Goal: Task Accomplishment & Management: Use online tool/utility

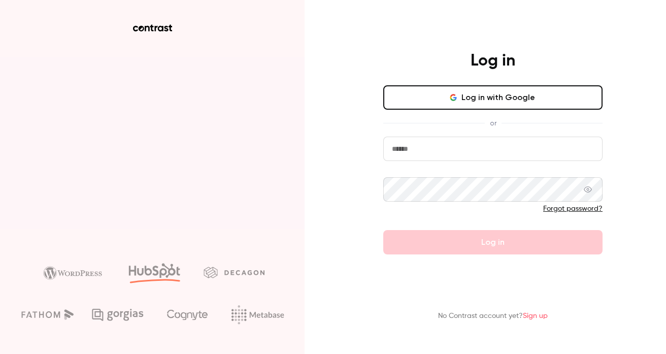
click at [487, 91] on button "Log in with Google" at bounding box center [492, 97] width 219 height 24
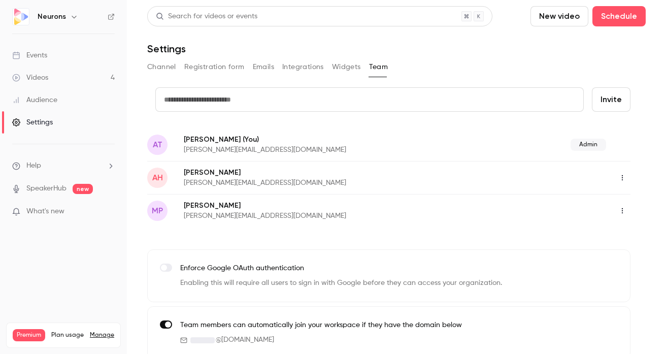
click at [262, 166] on div "AH Adam Hencz a.hencz@neuronsinc.com" at bounding box center [388, 177] width 483 height 33
click at [620, 173] on button "button" at bounding box center [622, 178] width 16 height 16
click at [620, 199] on div "Assign admin role" at bounding box center [610, 203] width 77 height 10
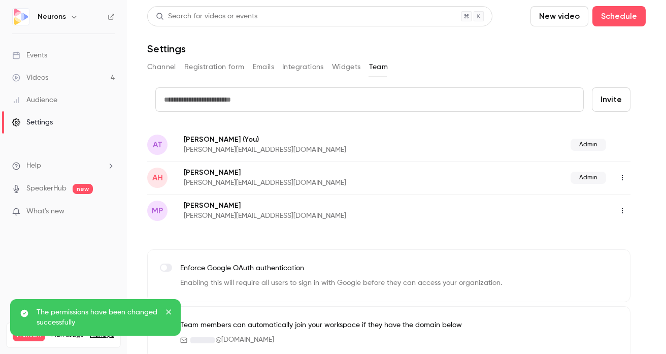
click at [622, 204] on button "button" at bounding box center [622, 210] width 16 height 16
click at [605, 240] on div "Assign admin role" at bounding box center [610, 236] width 77 height 10
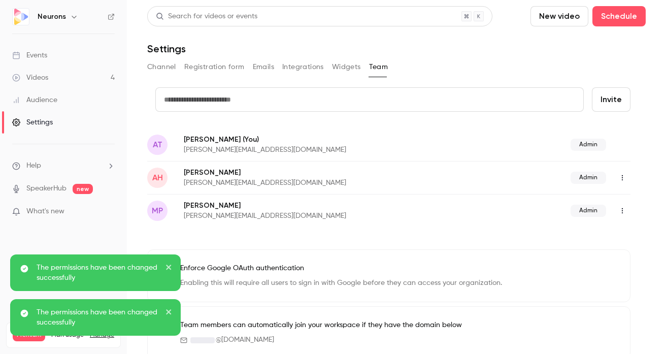
click at [42, 213] on span "What's new" at bounding box center [45, 211] width 38 height 11
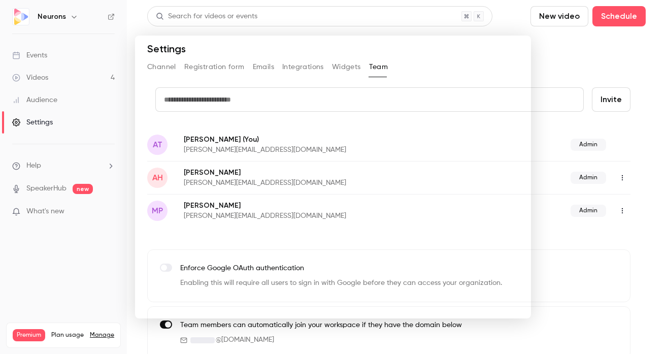
click at [560, 64] on div at bounding box center [333, 177] width 666 height 354
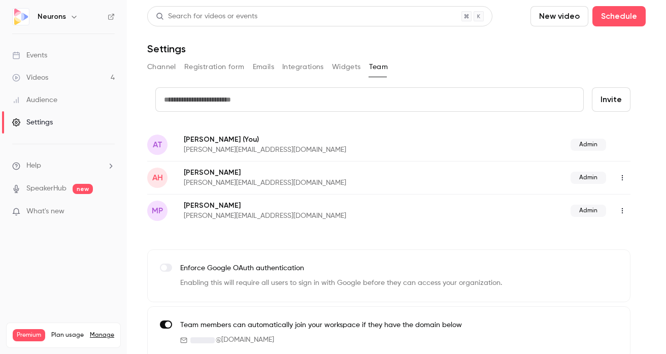
click at [47, 77] on div "Videos" at bounding box center [30, 78] width 36 height 10
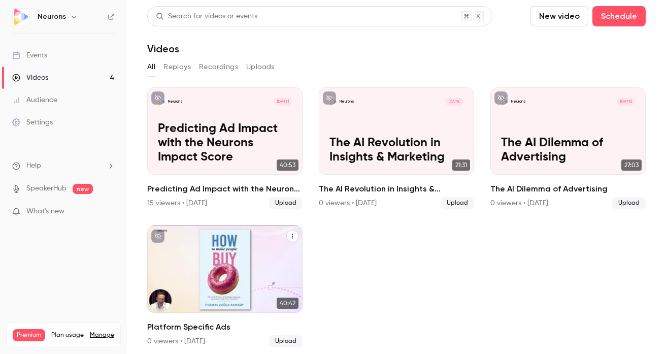
scroll to position [6, 0]
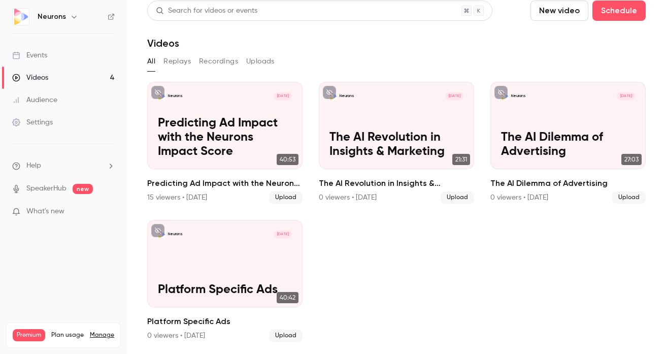
click at [48, 106] on link "Audience" at bounding box center [63, 100] width 127 height 22
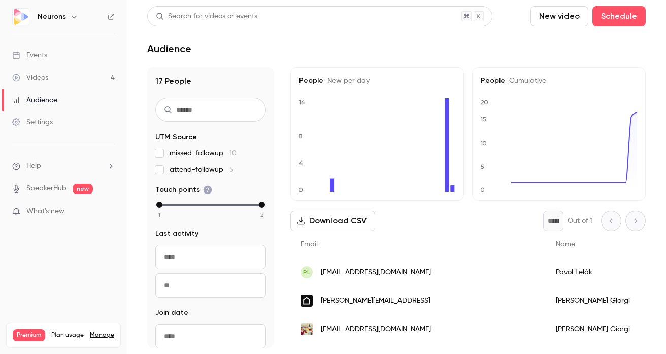
click at [48, 80] on div "Videos" at bounding box center [30, 78] width 36 height 10
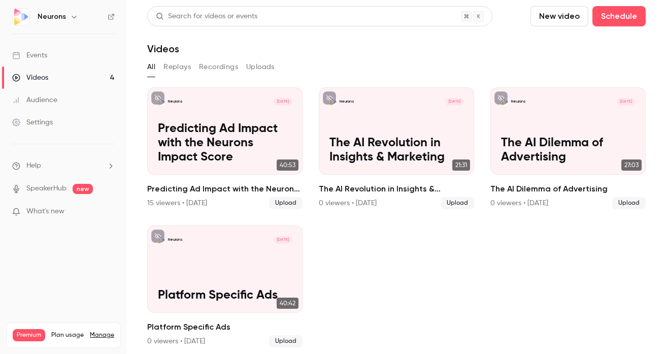
click at [48, 103] on div "Audience" at bounding box center [34, 100] width 45 height 10
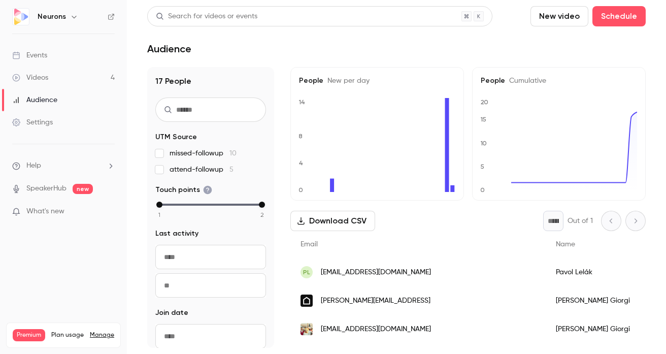
click at [192, 157] on span "missed-followup 10" at bounding box center [203, 153] width 67 height 10
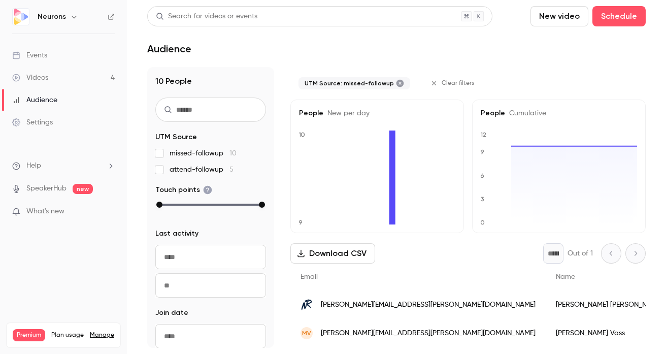
click at [172, 155] on span "missed-followup 10" at bounding box center [203, 153] width 67 height 10
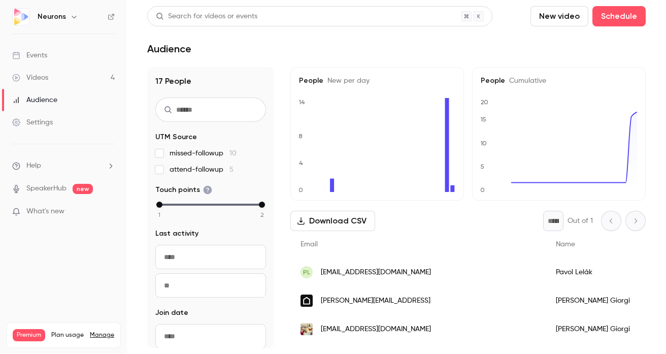
click at [181, 171] on span "attend-followup 5" at bounding box center [202, 169] width 64 height 10
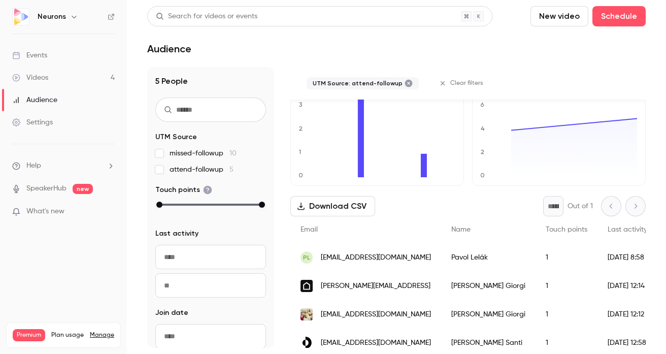
scroll to position [85, 0]
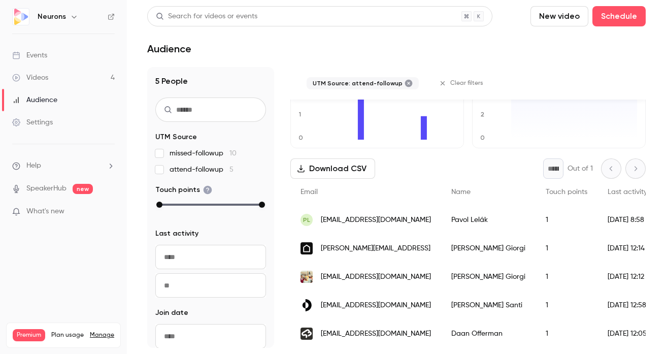
click at [192, 171] on span "attend-followup 5" at bounding box center [202, 169] width 64 height 10
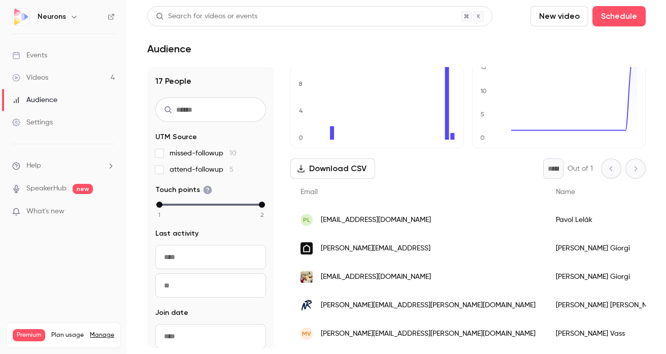
click at [45, 118] on div "Settings" at bounding box center [32, 122] width 41 height 10
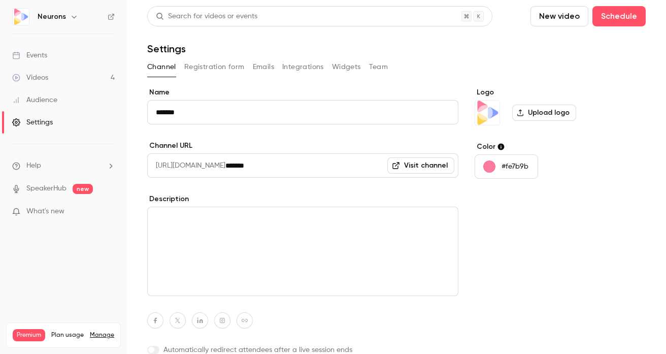
click at [218, 69] on button "Registration form" at bounding box center [214, 67] width 60 height 16
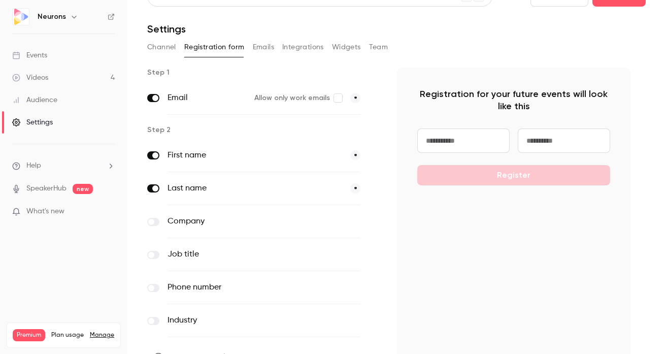
scroll to position [16, 0]
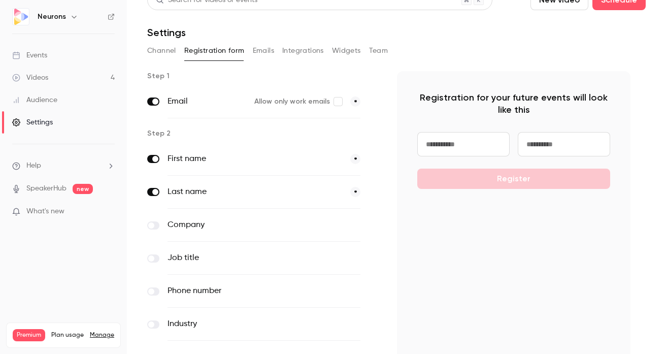
click at [253, 54] on button "Emails" at bounding box center [263, 51] width 21 height 16
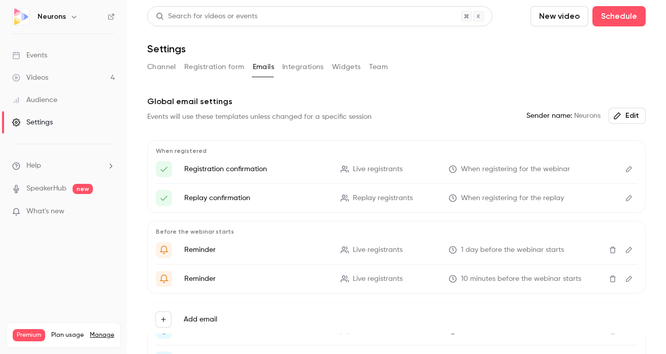
click at [289, 61] on button "Integrations" at bounding box center [303, 67] width 42 height 16
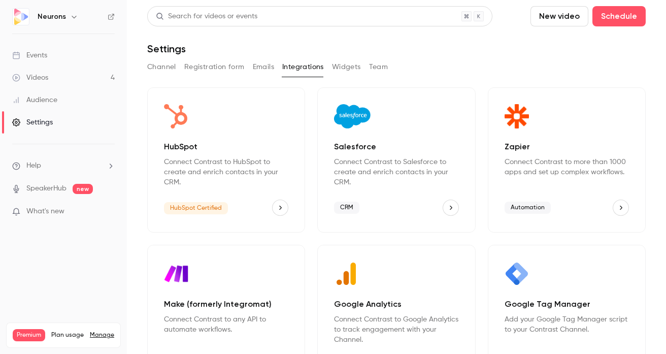
click at [274, 203] on button "HubSpot" at bounding box center [280, 207] width 16 height 16
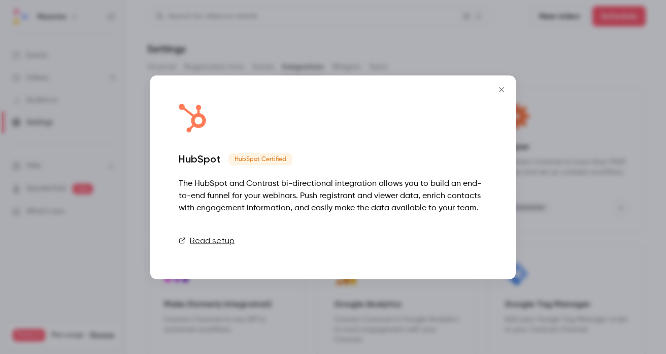
click at [453, 239] on link "Connect" at bounding box center [461, 240] width 51 height 20
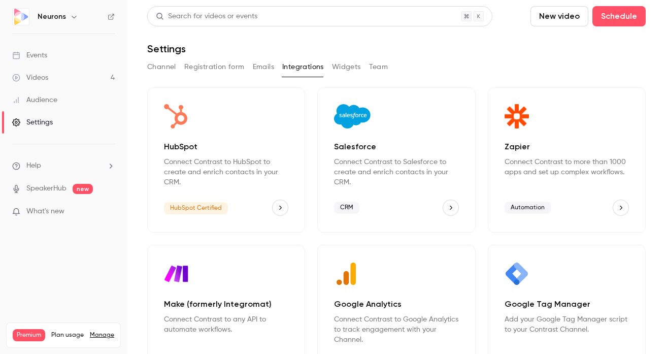
click at [278, 200] on button "HubSpot" at bounding box center [280, 207] width 16 height 16
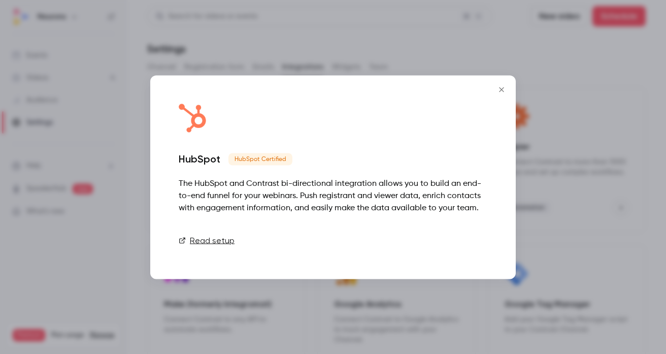
click at [468, 243] on link "Connect" at bounding box center [461, 240] width 51 height 20
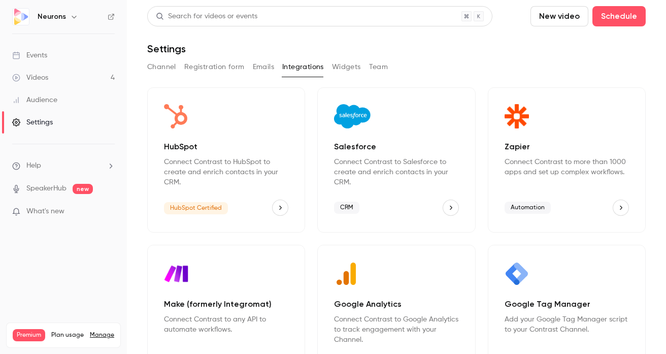
click at [58, 83] on link "Videos 4" at bounding box center [63, 77] width 127 height 22
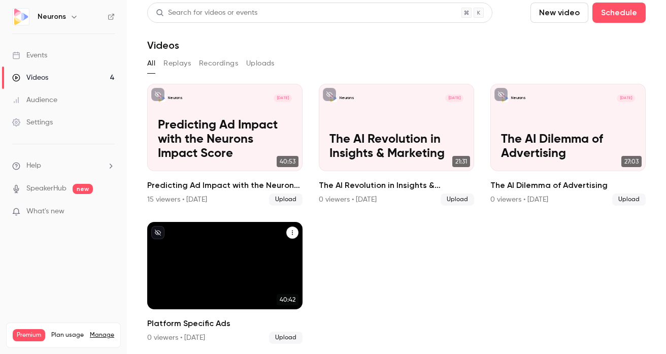
scroll to position [6, 0]
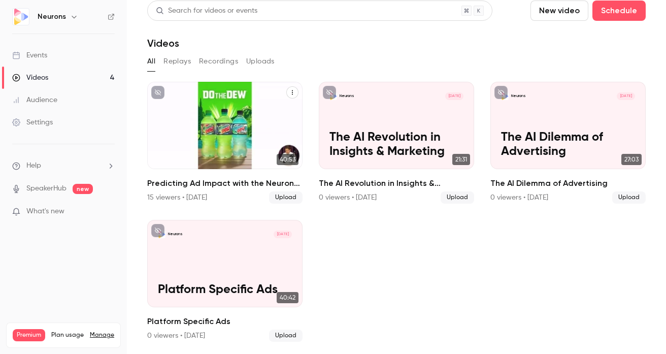
click at [275, 122] on p "Predicting Ad Impact with the Neurons Impact Score" at bounding box center [225, 137] width 134 height 42
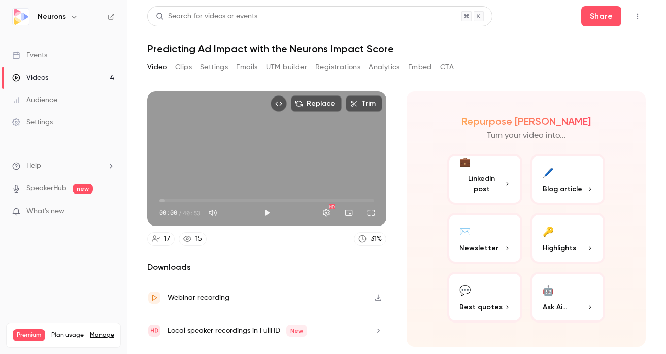
click at [179, 64] on button "Clips" at bounding box center [183, 67] width 17 height 16
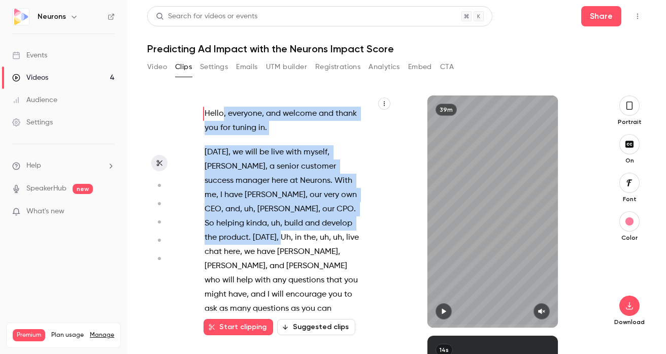
drag, startPoint x: 203, startPoint y: 115, endPoint x: 265, endPoint y: 230, distance: 130.6
click at [265, 230] on div "Hello , everyone , and welcome and thank you for tuning in . Today , we will be…" at bounding box center [289, 217] width 195 height 222
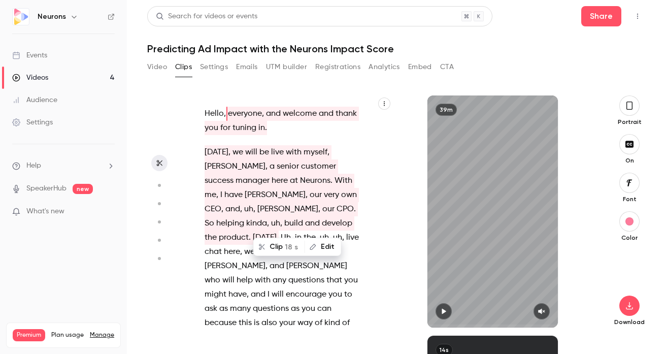
click at [383, 225] on div "Hello , everyone , and welcome and thank you for tuning in . Today , we will be…" at bounding box center [289, 217] width 195 height 222
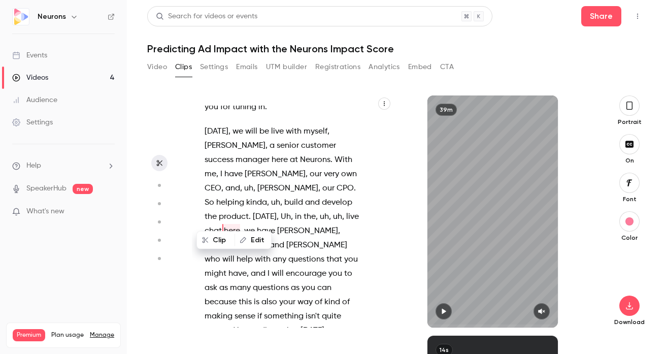
click at [260, 326] on span at bounding box center [259, 330] width 2 height 8
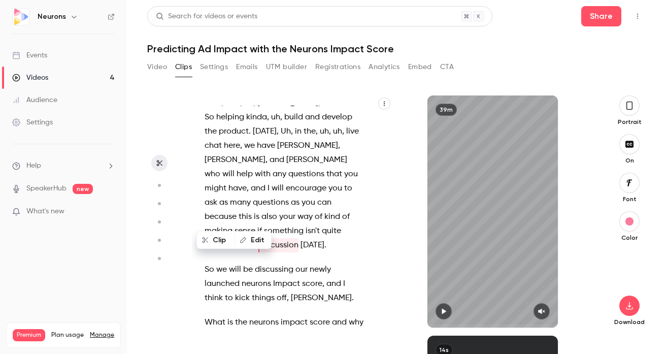
click at [290, 219] on p "Today , we will be live with myself , Miguel , a senior customer success manage…" at bounding box center [285, 145] width 160 height 213
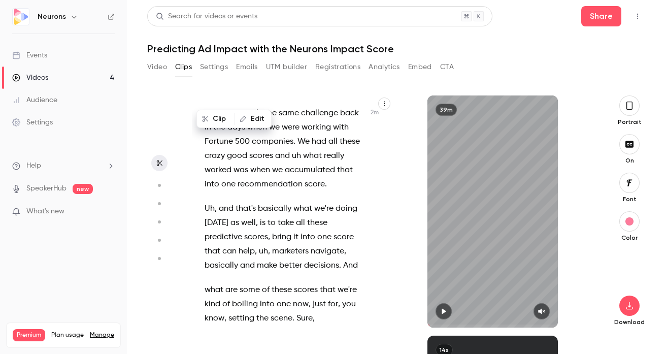
scroll to position [753, 0]
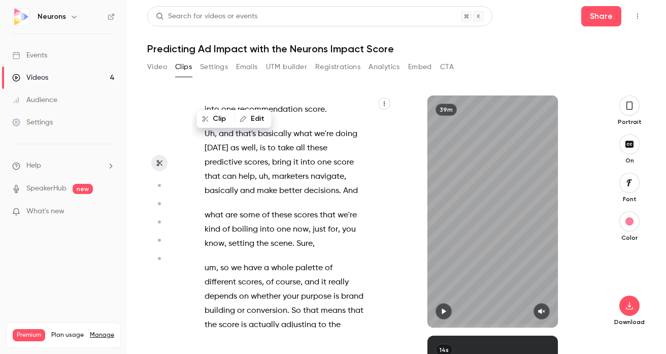
click at [158, 187] on icon "button" at bounding box center [158, 185] width 9 height 7
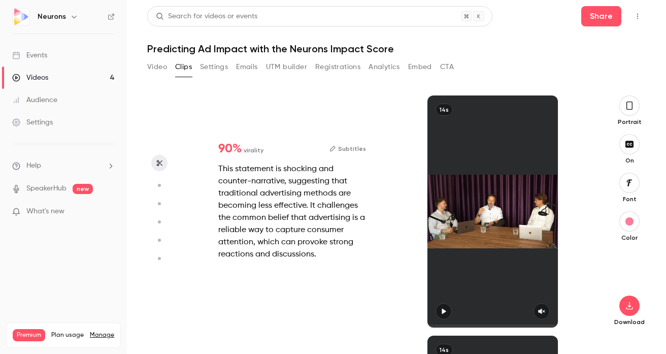
scroll to position [0, 0]
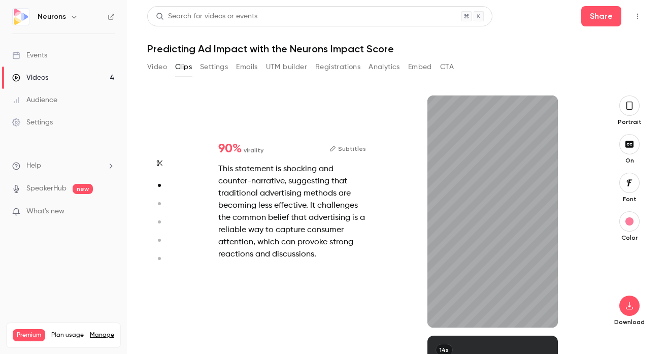
click at [158, 207] on button "button" at bounding box center [159, 203] width 16 height 16
type input "****"
type input "***"
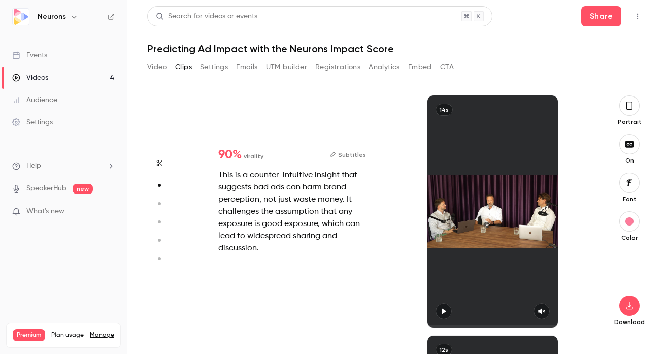
type input "****"
type input "*"
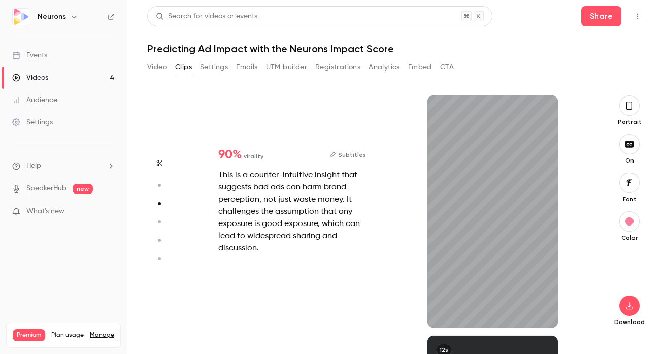
click at [159, 229] on button "button" at bounding box center [159, 222] width 16 height 16
type input "****"
type input "***"
type input "****"
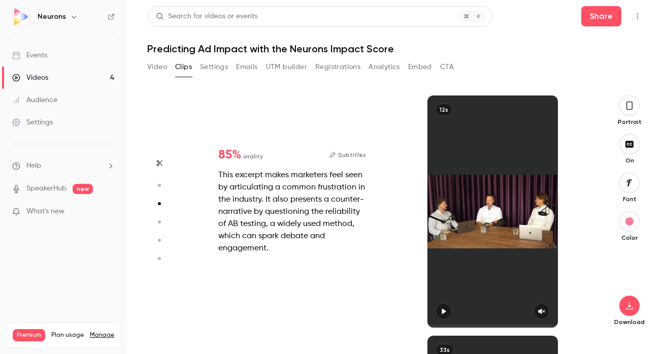
type input "*"
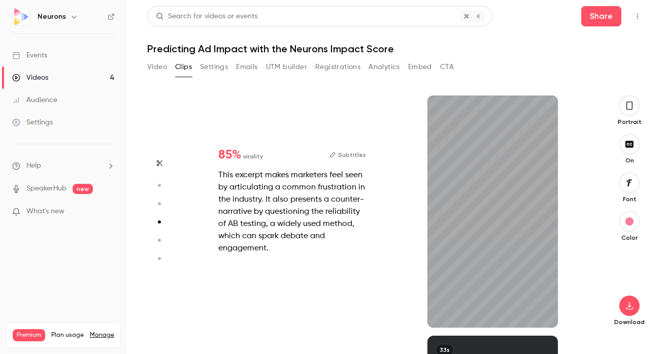
scroll to position [720, 0]
type input "***"
click at [629, 109] on icon "button" at bounding box center [629, 105] width 8 height 11
type input "****"
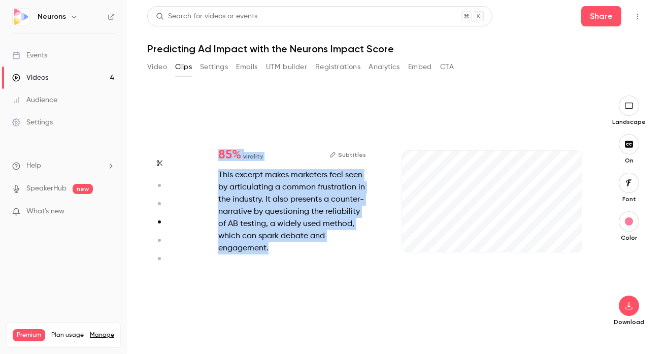
drag, startPoint x: 207, startPoint y: 152, endPoint x: 332, endPoint y: 260, distance: 164.8
click at [332, 260] on div "85 % virality Subtitles This excerpt makes marketers feel seen by articulating …" at bounding box center [292, 201] width 180 height 138
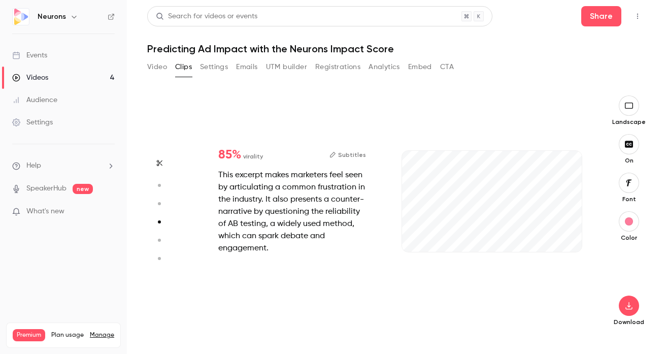
click at [332, 260] on div "85 % virality Subtitles This excerpt makes marketers feel seen by articulating …" at bounding box center [292, 201] width 180 height 138
type input "****"
click at [162, 237] on icon "button" at bounding box center [158, 240] width 9 height 7
type input "****"
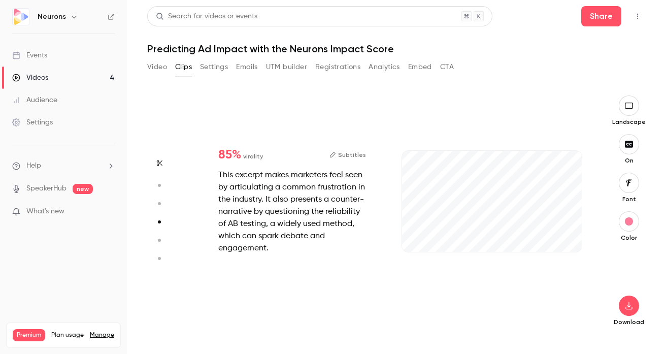
type input "****"
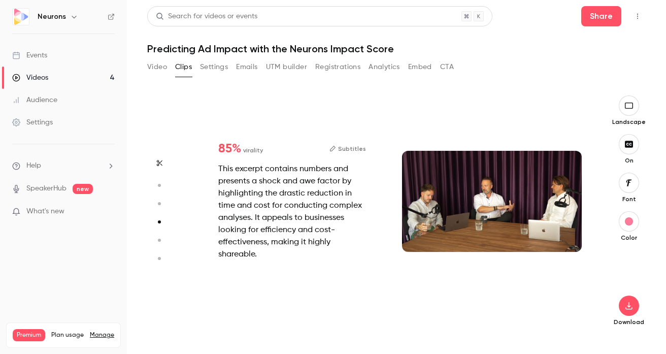
type input "*"
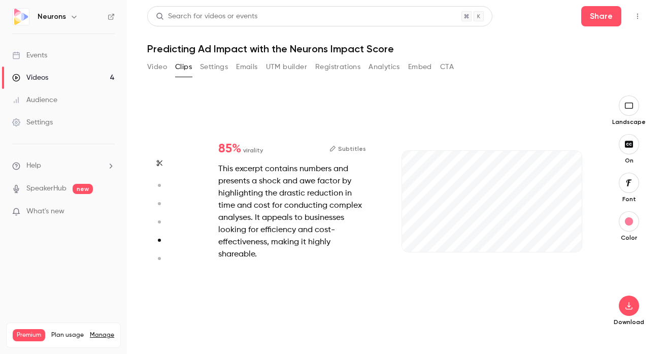
type input "***"
click at [161, 253] on button "button" at bounding box center [159, 258] width 16 height 16
type input "****"
type input "***"
type input "****"
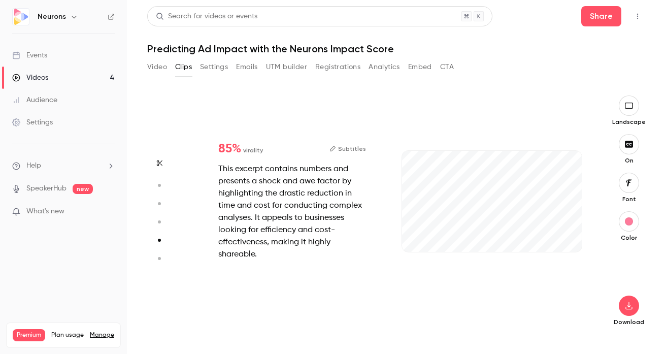
type input "*"
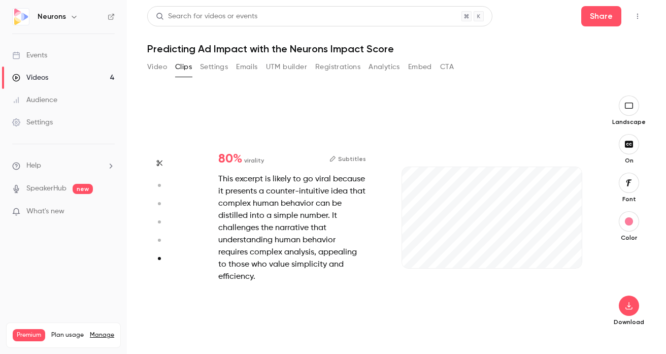
scroll to position [1184, 0]
type input "***"
click at [159, 200] on icon "button" at bounding box center [158, 203] width 9 height 7
type input "****"
type input "***"
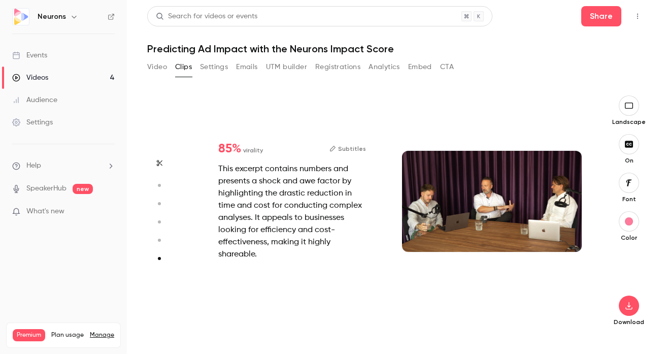
type input "****"
type input "*"
type input "****"
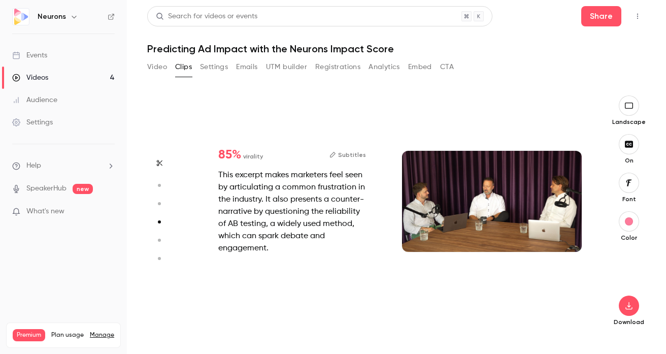
type input "*"
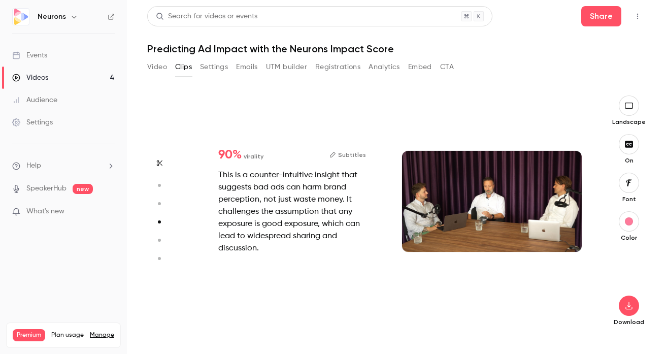
type input "****"
type input "*"
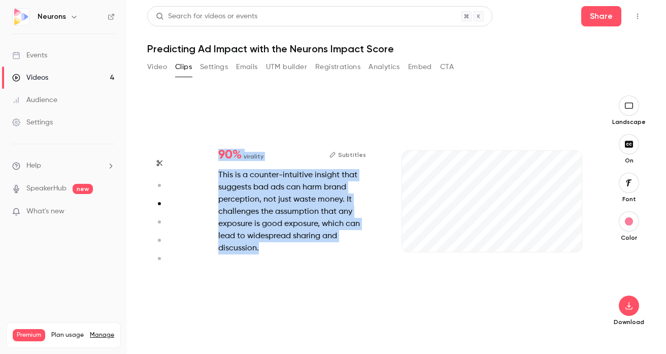
drag, startPoint x: 215, startPoint y: 153, endPoint x: 336, endPoint y: 249, distance: 154.3
click at [336, 249] on div "90 % virality Subtitles This is a counter-intuitive insight that suggests bad a…" at bounding box center [292, 201] width 180 height 138
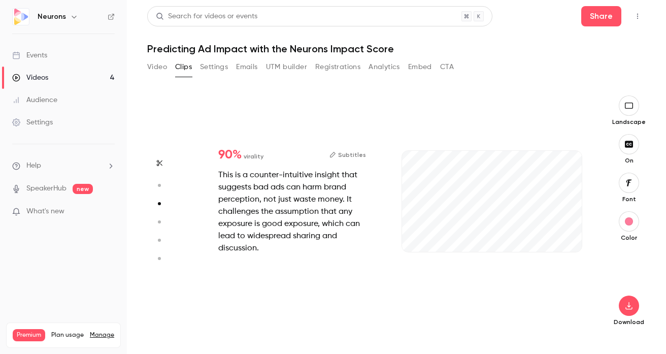
click at [336, 249] on div "This is a counter-intuitive insight that suggests bad ads can harm brand percep…" at bounding box center [292, 211] width 148 height 85
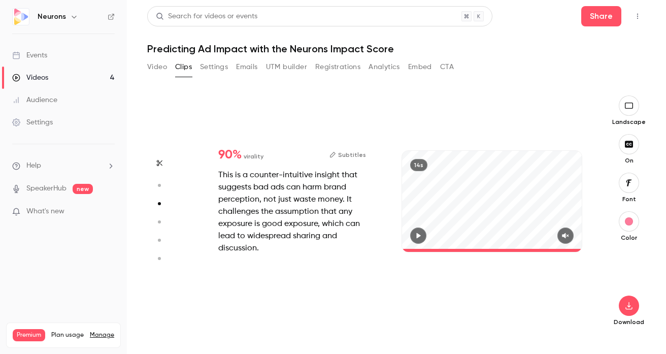
type input "****"
click at [159, 160] on icon "button" at bounding box center [159, 162] width 8 height 7
type input "****"
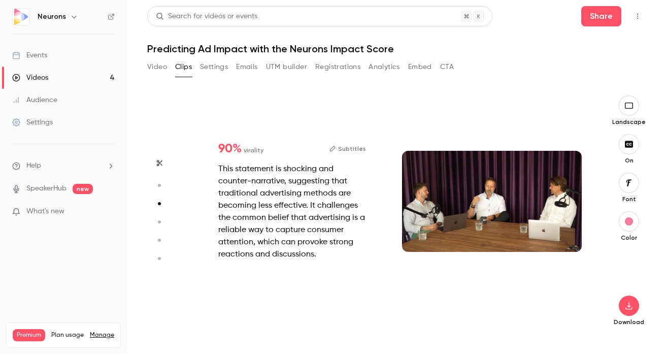
type input "****"
type input "*"
type input "****"
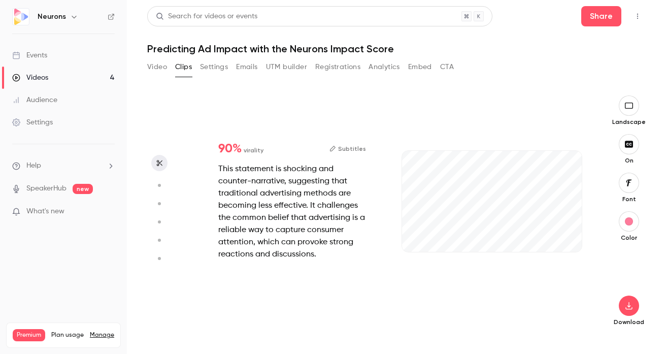
scroll to position [0, 0]
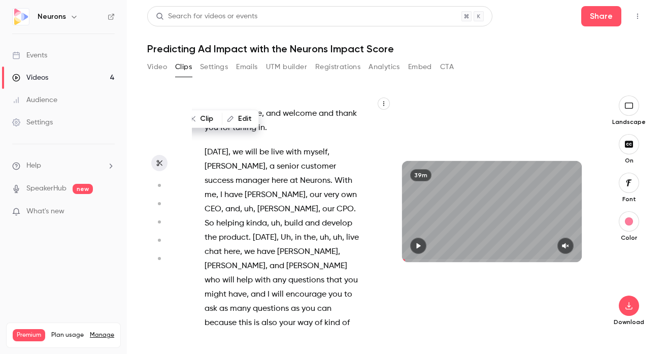
type input "*"
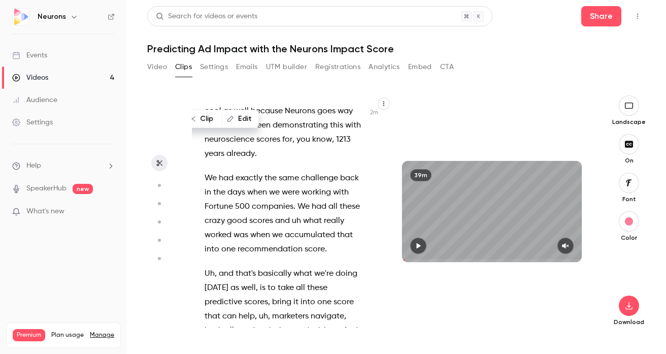
scroll to position [650, 0]
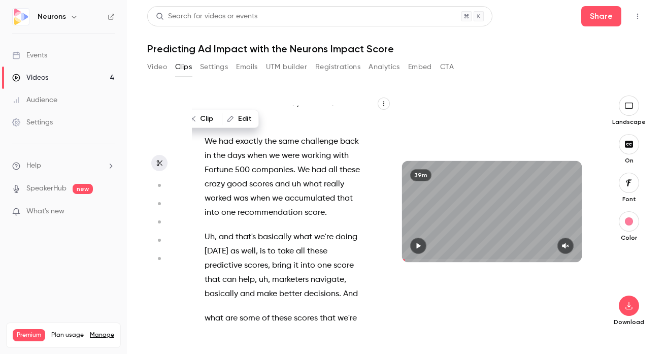
click at [202, 204] on div "Hello , everyone , and welcome and thank you for tuning in . Today , we will be…" at bounding box center [289, 217] width 195 height 222
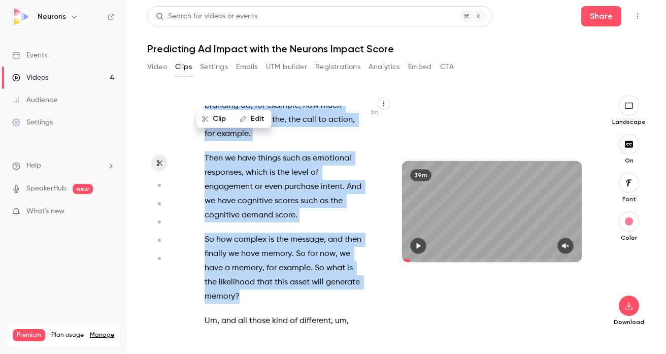
drag, startPoint x: 202, startPoint y: 214, endPoint x: 346, endPoint y: 283, distance: 159.8
click at [346, 283] on div "Hello , everyone , and welcome and thank you for tuning in . Today , we will be…" at bounding box center [289, 217] width 195 height 222
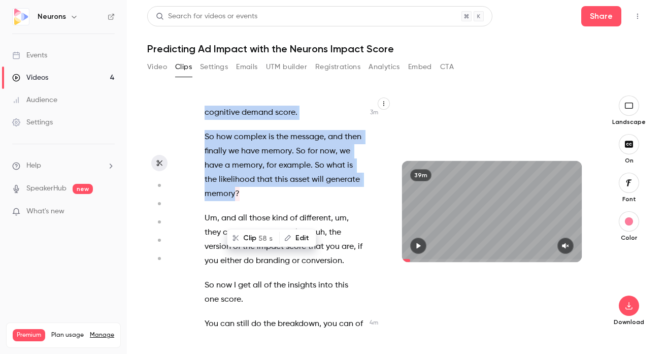
scroll to position [1205, 0]
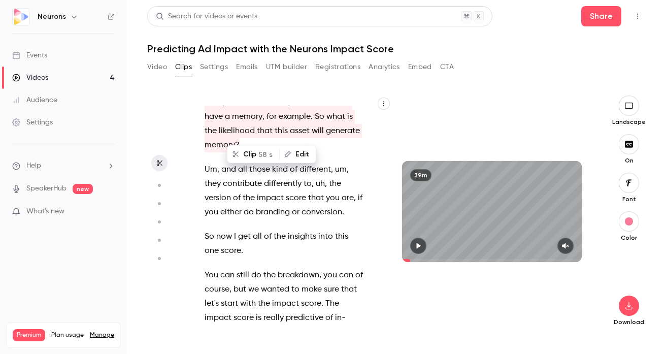
click at [253, 151] on button "Clip 58 s" at bounding box center [253, 154] width 51 height 16
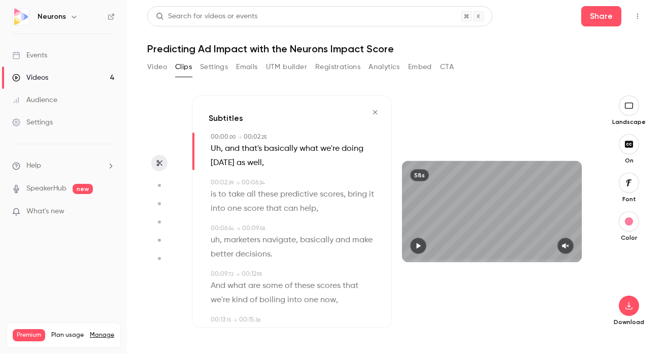
click at [374, 111] on icon "button" at bounding box center [375, 112] width 8 height 7
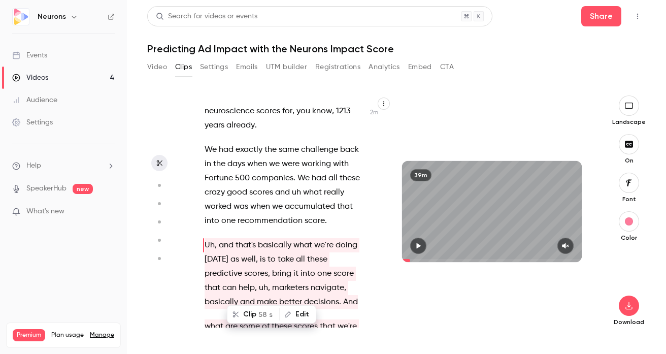
click at [348, 281] on span at bounding box center [347, 288] width 2 height 14
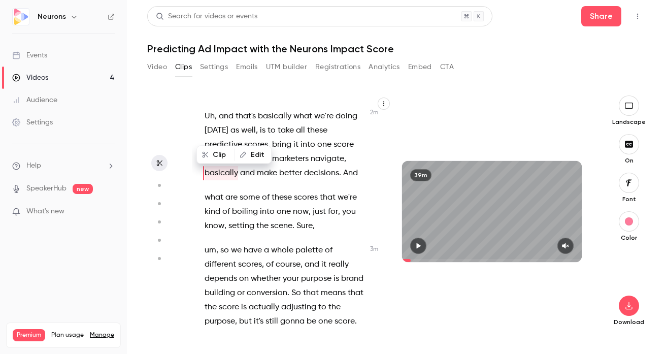
scroll to position [785, 0]
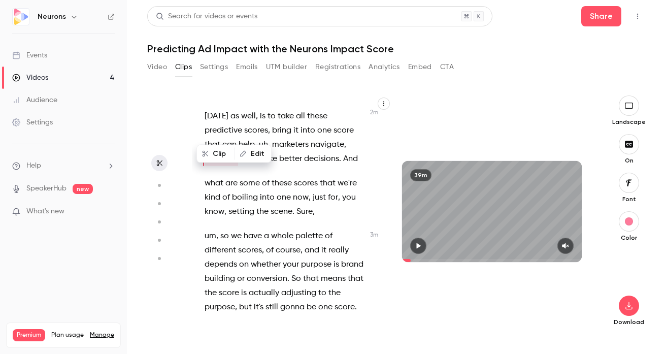
type input "*****"
click at [211, 66] on button "Settings" at bounding box center [214, 67] width 28 height 16
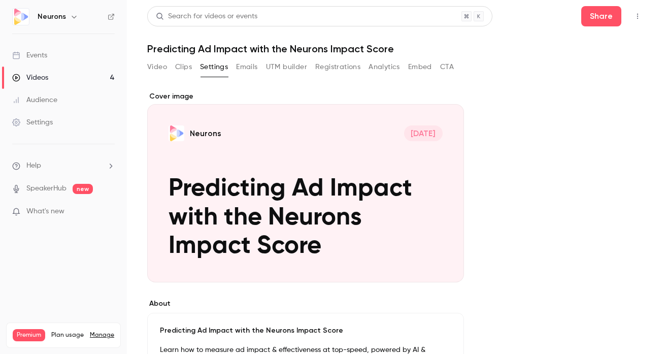
click at [248, 64] on button "Emails" at bounding box center [246, 67] width 21 height 16
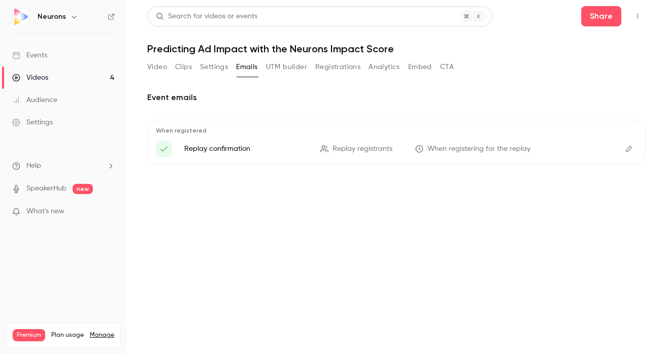
click at [286, 64] on button "UTM builder" at bounding box center [286, 67] width 41 height 16
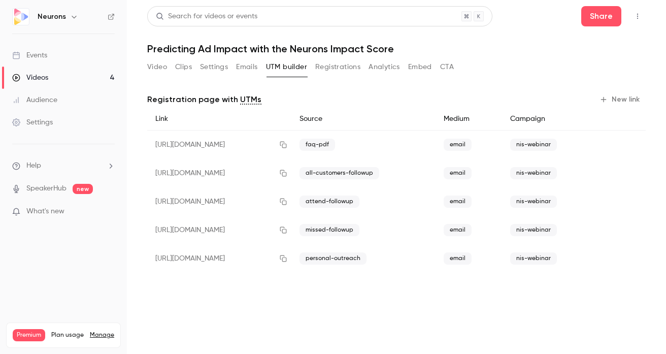
click at [346, 64] on button "Registrations" at bounding box center [337, 67] width 45 height 16
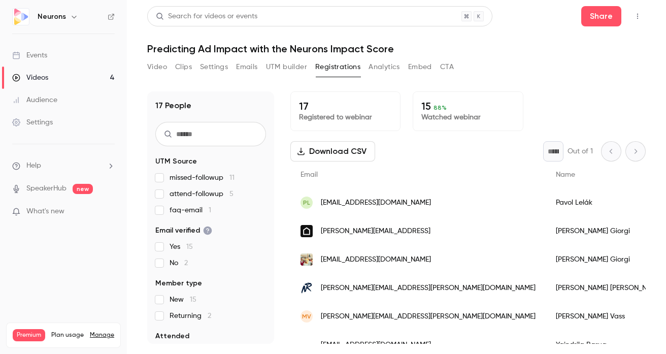
click at [379, 70] on button "Analytics" at bounding box center [383, 67] width 31 height 16
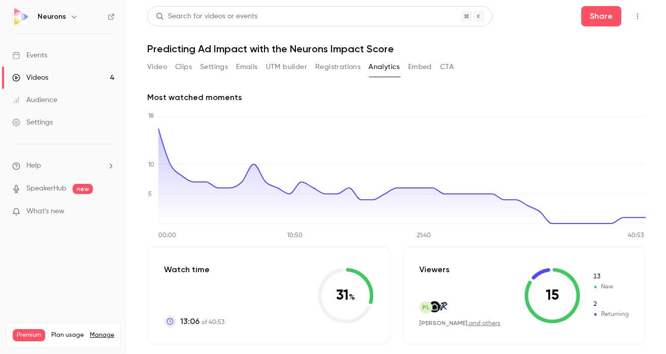
click at [418, 76] on div "Video Clips Settings Emails UTM builder Registrations Analytics Embed CTA" at bounding box center [300, 69] width 307 height 20
click at [418, 59] on button "Embed" at bounding box center [420, 67] width 24 height 16
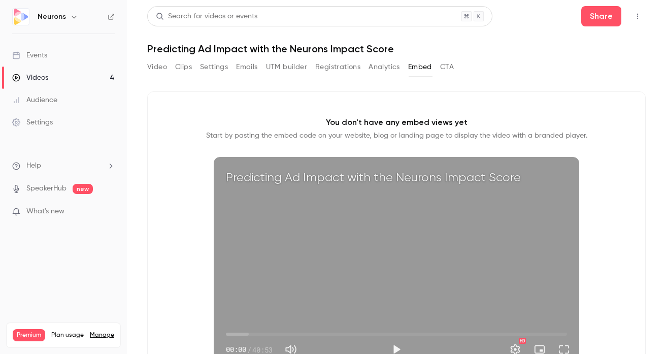
click at [446, 66] on button "CTA" at bounding box center [447, 67] width 14 height 16
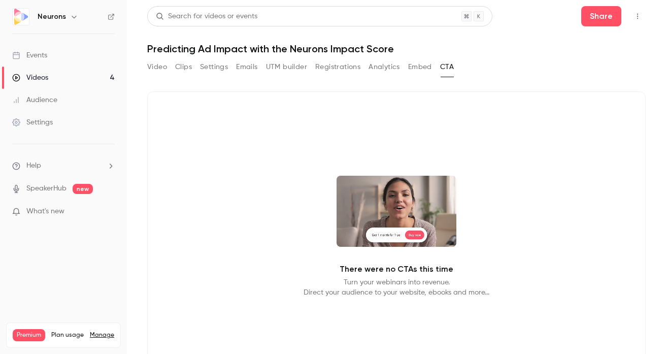
click at [416, 69] on button "Embed" at bounding box center [420, 67] width 24 height 16
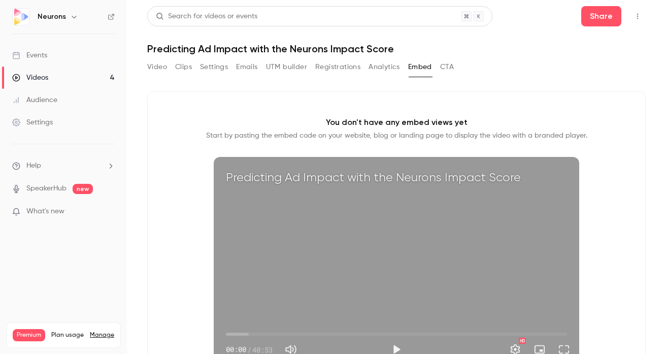
click at [36, 60] on link "Events" at bounding box center [63, 55] width 127 height 22
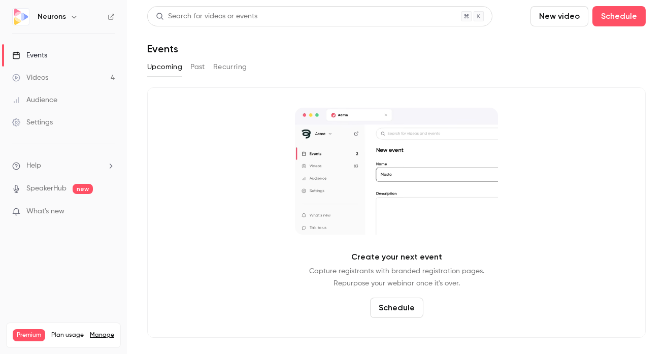
click at [44, 116] on link "Settings" at bounding box center [63, 122] width 127 height 22
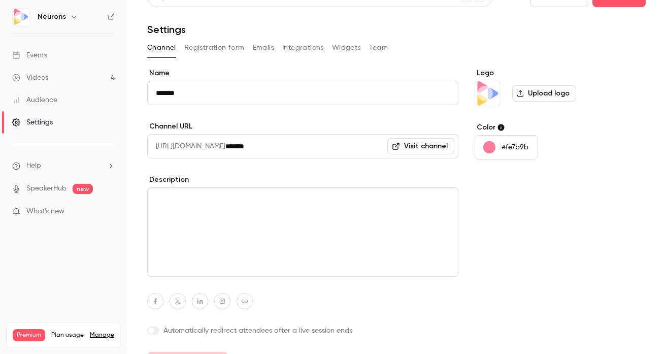
scroll to position [44, 0]
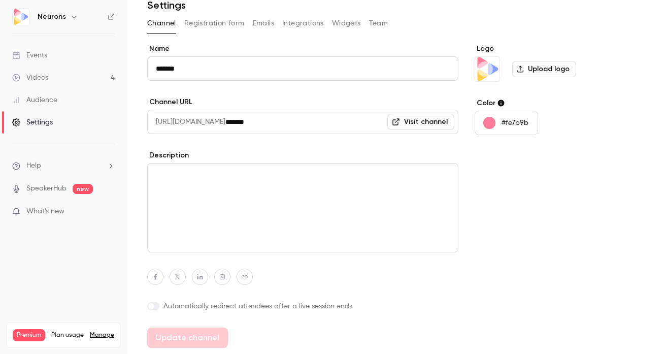
drag, startPoint x: 96, startPoint y: 324, endPoint x: 87, endPoint y: 324, distance: 9.1
click at [44, 81] on div "Videos" at bounding box center [30, 78] width 36 height 10
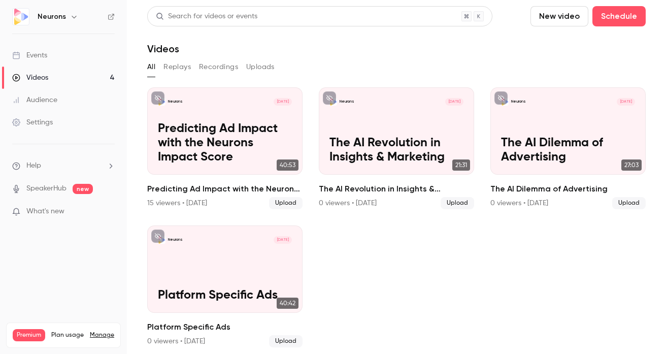
click at [48, 58] on link "Events" at bounding box center [63, 55] width 127 height 22
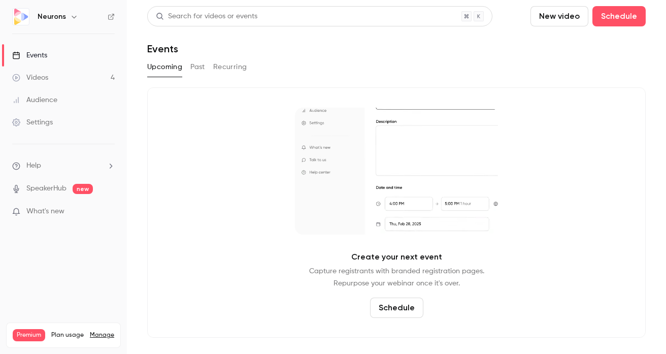
click at [57, 129] on link "Settings" at bounding box center [63, 122] width 127 height 22
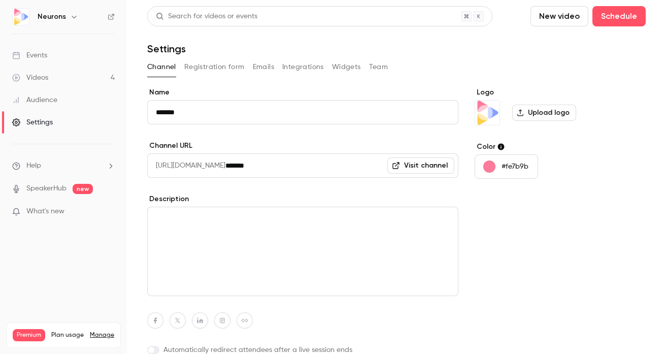
click at [303, 67] on button "Integrations" at bounding box center [303, 67] width 42 height 16
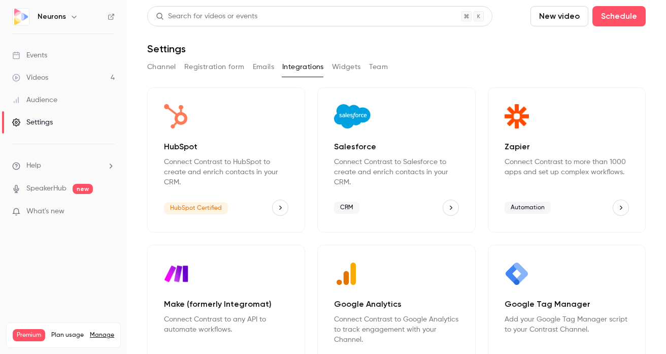
click at [344, 69] on button "Widgets" at bounding box center [346, 67] width 29 height 16
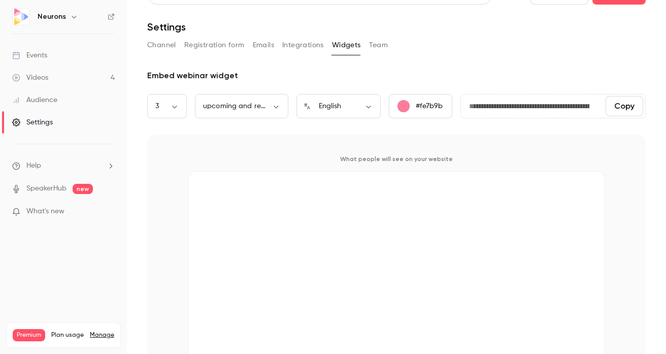
scroll to position [24, 0]
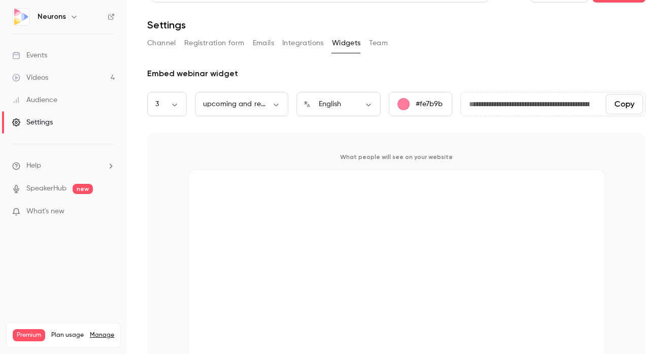
click at [80, 81] on link "Videos 4" at bounding box center [63, 77] width 127 height 22
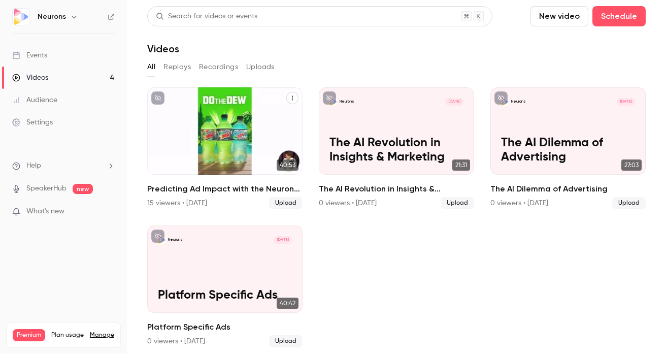
click at [225, 151] on p "Predicting Ad Impact with the Neurons Impact Score" at bounding box center [225, 143] width 134 height 42
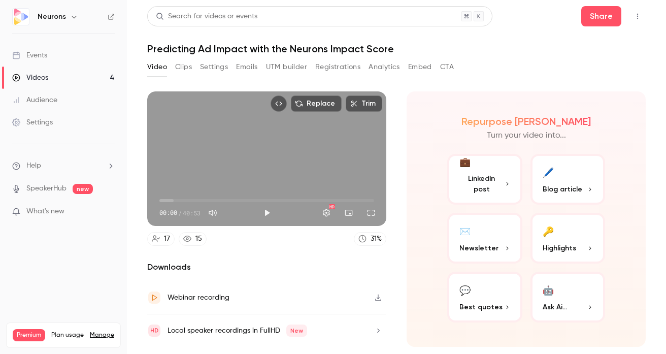
click at [181, 64] on button "Clips" at bounding box center [183, 67] width 17 height 16
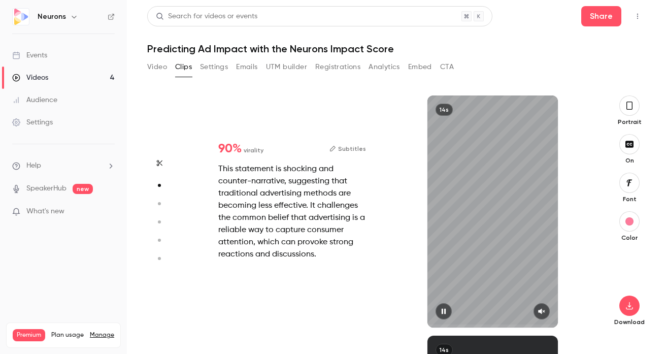
type input "*"
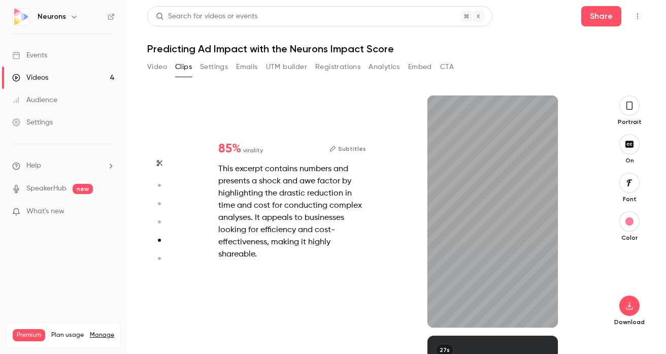
type input "*"
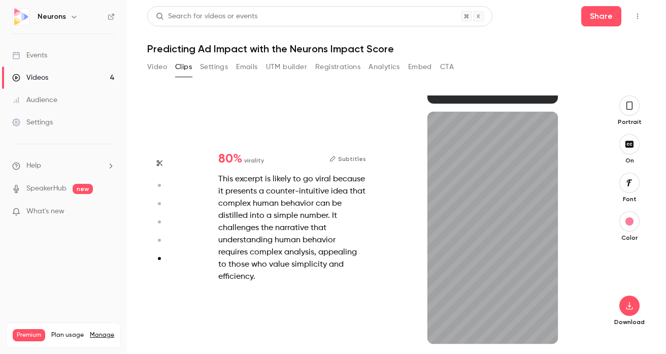
type input "*"
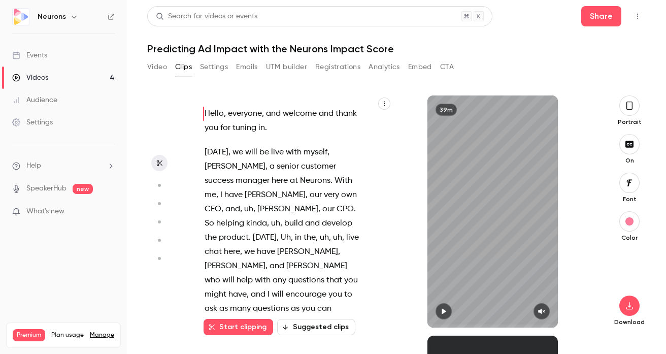
click at [627, 109] on icon "button" at bounding box center [629, 106] width 6 height 8
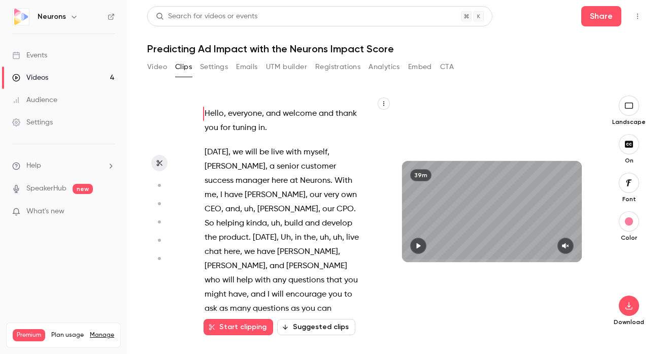
click at [627, 104] on icon "button" at bounding box center [628, 106] width 11 height 8
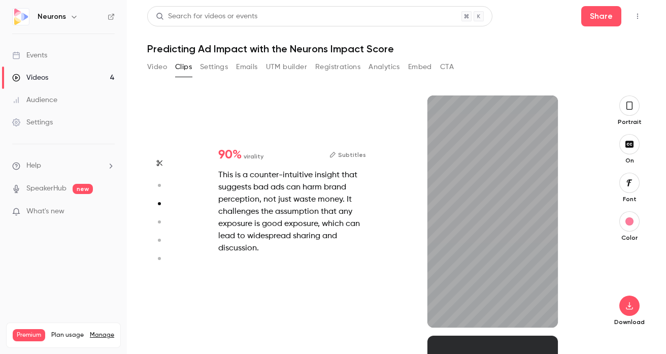
type input "*"
type input "***"
click at [54, 75] on link "Videos 4" at bounding box center [63, 77] width 127 height 22
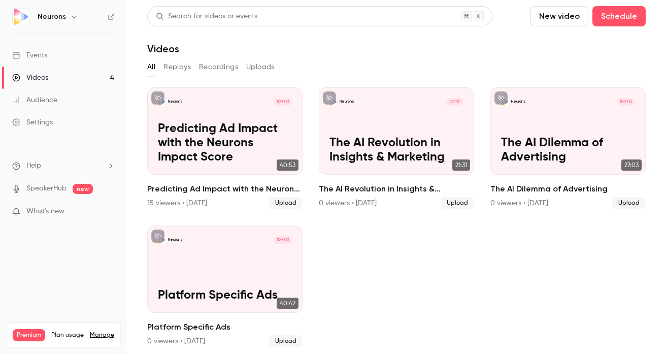
click at [427, 38] on header "Search for videos or events New video Schedule Videos" at bounding box center [396, 30] width 498 height 49
click at [561, 19] on button "New video" at bounding box center [559, 16] width 58 height 20
click at [576, 45] on div "Record" at bounding box center [596, 44] width 77 height 10
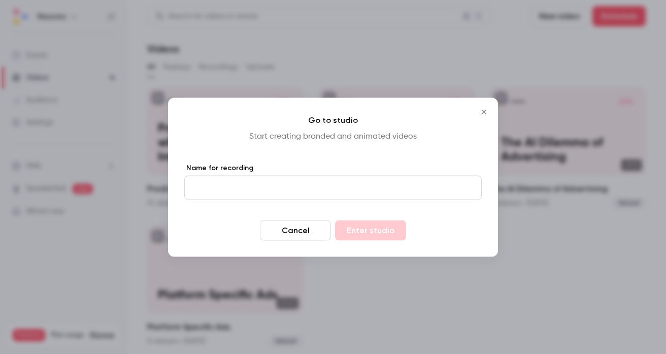
click at [485, 113] on icon "Close" at bounding box center [483, 111] width 5 height 5
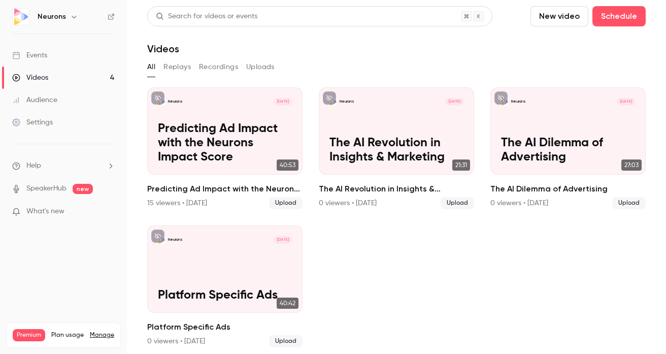
click at [551, 19] on button "New video" at bounding box center [559, 16] width 58 height 20
click at [567, 40] on div "Record" at bounding box center [596, 44] width 77 height 10
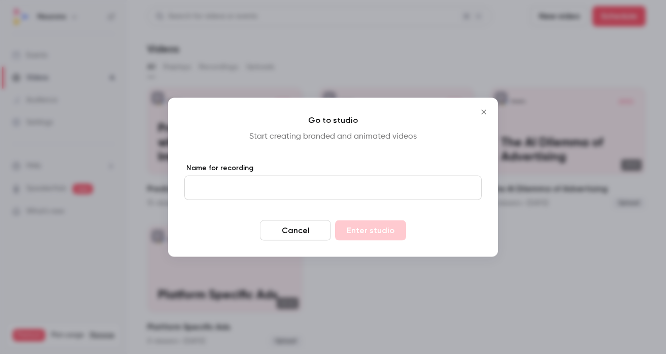
click at [299, 197] on input "Name for recording" at bounding box center [332, 187] width 297 height 24
type input "***"
click at [360, 237] on button "Enter studio" at bounding box center [370, 230] width 71 height 20
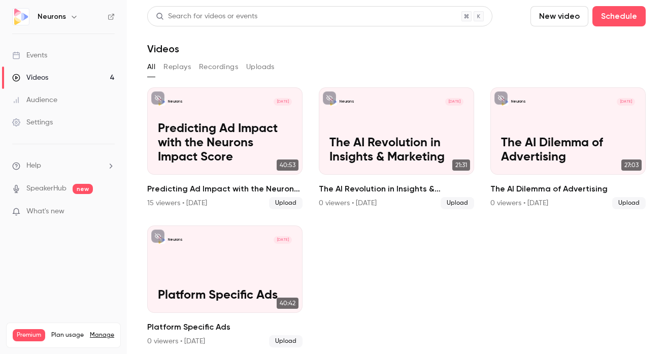
click at [359, 67] on div "All Replays Recordings Uploads" at bounding box center [396, 67] width 498 height 16
click at [552, 19] on button "New video" at bounding box center [559, 16] width 58 height 20
click at [452, 49] on div at bounding box center [333, 177] width 666 height 354
click at [541, 18] on button "New video" at bounding box center [559, 16] width 58 height 20
click at [563, 51] on li "Record" at bounding box center [588, 44] width 110 height 26
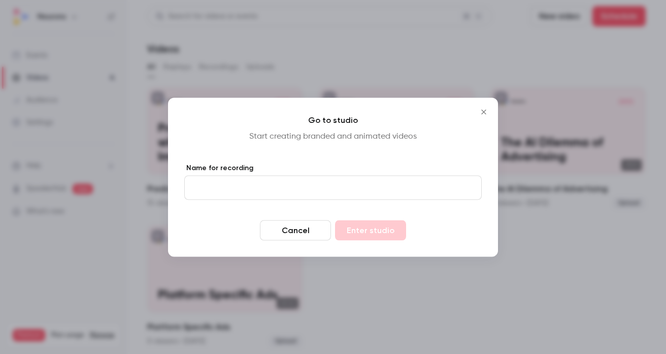
click at [291, 191] on input "Name for recording" at bounding box center [332, 187] width 297 height 24
type input "***"
click at [382, 226] on button "Enter studio" at bounding box center [370, 230] width 71 height 20
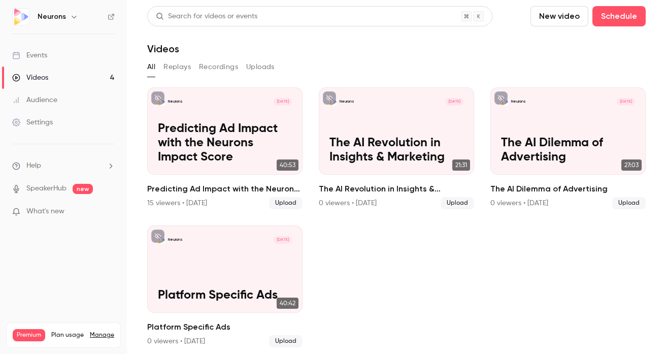
click at [352, 51] on div "Videos" at bounding box center [396, 49] width 498 height 12
click at [563, 13] on button "New video" at bounding box center [559, 16] width 58 height 20
click at [566, 50] on li "Record" at bounding box center [588, 44] width 110 height 26
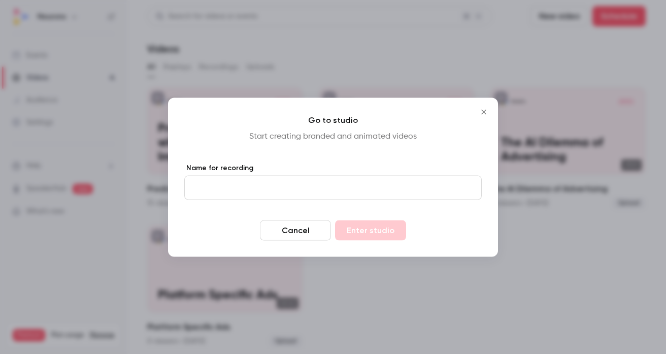
click at [328, 200] on form "Name for recording Cancel Enter studio" at bounding box center [332, 201] width 297 height 78
click at [320, 195] on input "Name for recording" at bounding box center [332, 187] width 297 height 24
type input "***"
click at [318, 170] on label "Name for recording" at bounding box center [332, 167] width 297 height 10
click at [318, 175] on input "***" at bounding box center [332, 187] width 297 height 24
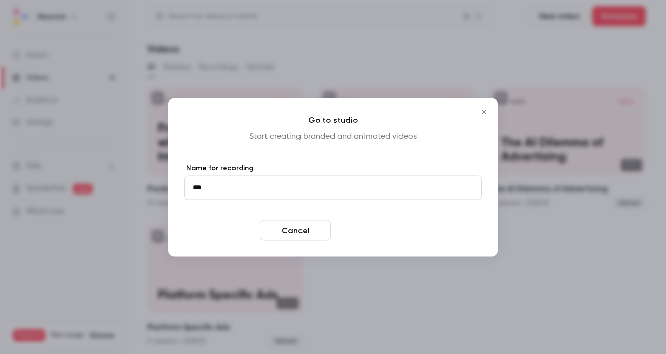
click at [378, 237] on button "Enter studio" at bounding box center [370, 230] width 71 height 20
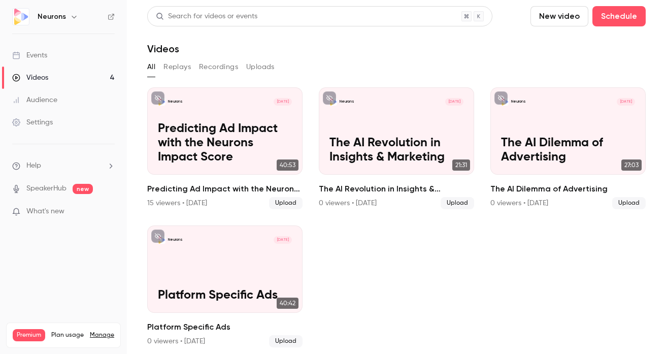
click at [350, 63] on div "All Replays Recordings Uploads" at bounding box center [396, 67] width 498 height 16
click at [55, 97] on div "Audience" at bounding box center [34, 100] width 45 height 10
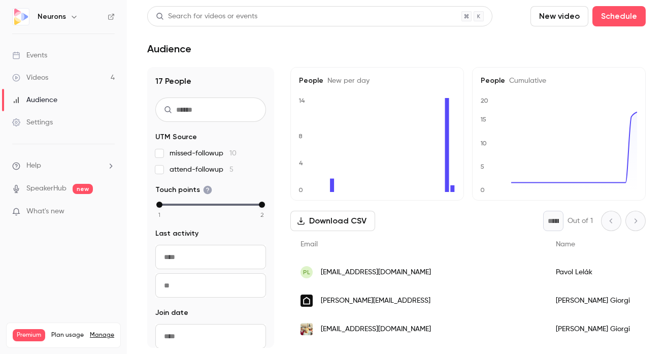
click at [49, 124] on div "Settings" at bounding box center [32, 122] width 41 height 10
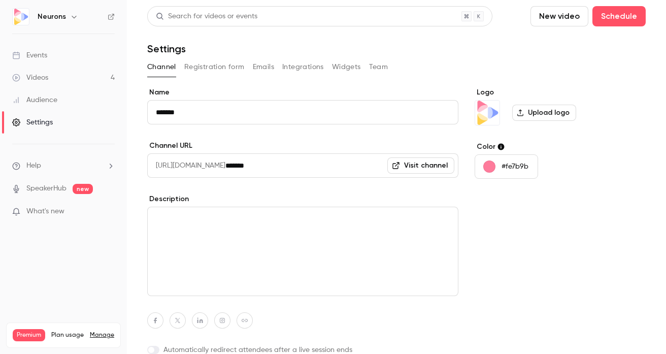
click at [225, 71] on button "Registration form" at bounding box center [214, 67] width 60 height 16
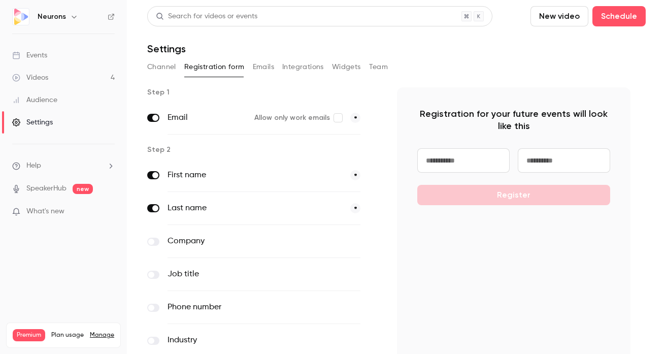
click at [263, 65] on button "Emails" at bounding box center [263, 67] width 21 height 16
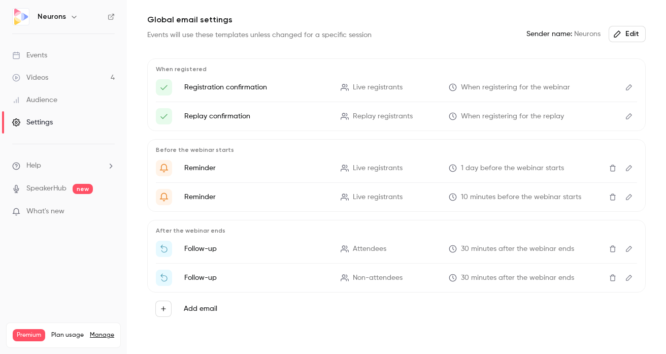
scroll to position [95, 0]
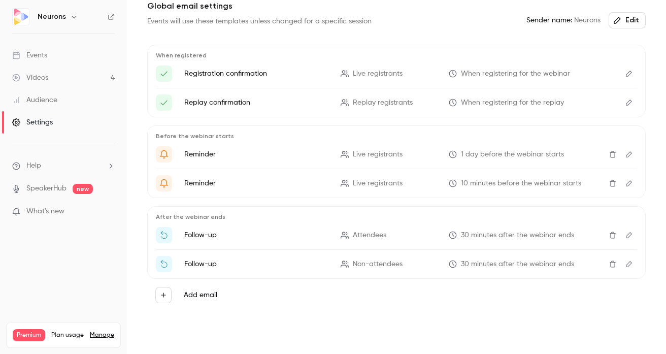
click at [162, 295] on icon "button" at bounding box center [163, 294] width 5 height 5
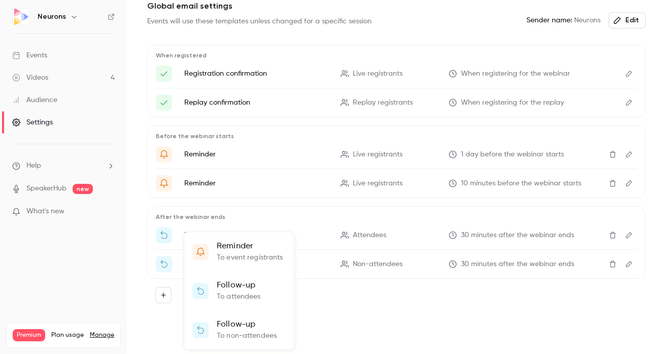
click at [155, 309] on div at bounding box center [333, 177] width 666 height 354
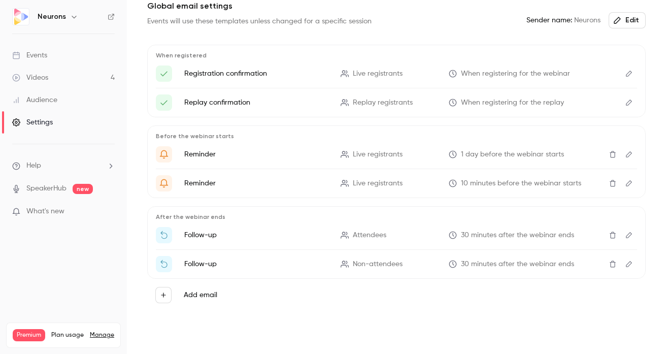
scroll to position [0, 0]
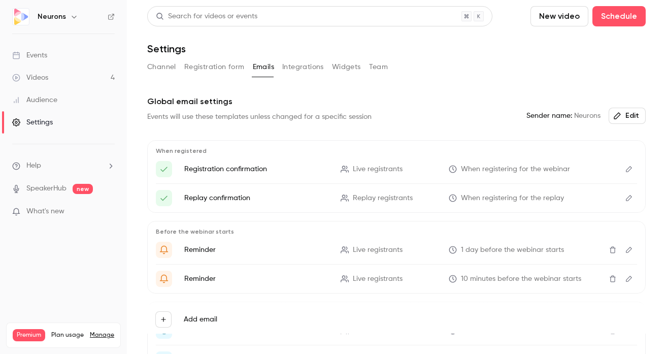
click at [298, 63] on button "Integrations" at bounding box center [303, 67] width 42 height 16
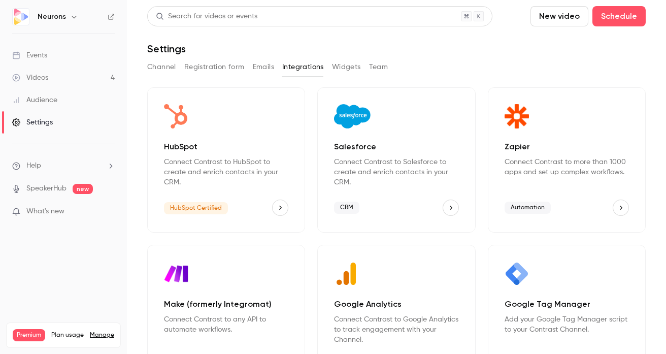
click at [347, 66] on button "Widgets" at bounding box center [346, 67] width 29 height 16
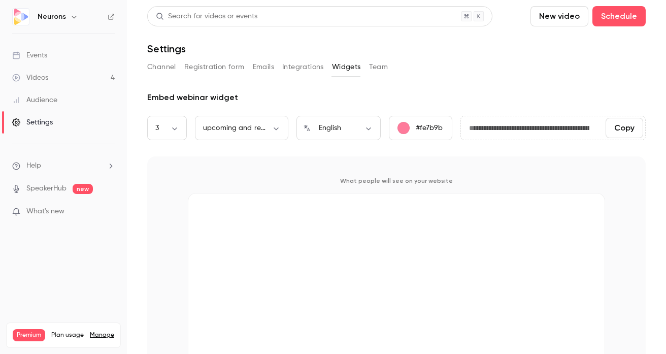
click at [381, 65] on button "Team" at bounding box center [378, 67] width 19 height 16
